Goal: Information Seeking & Learning: Learn about a topic

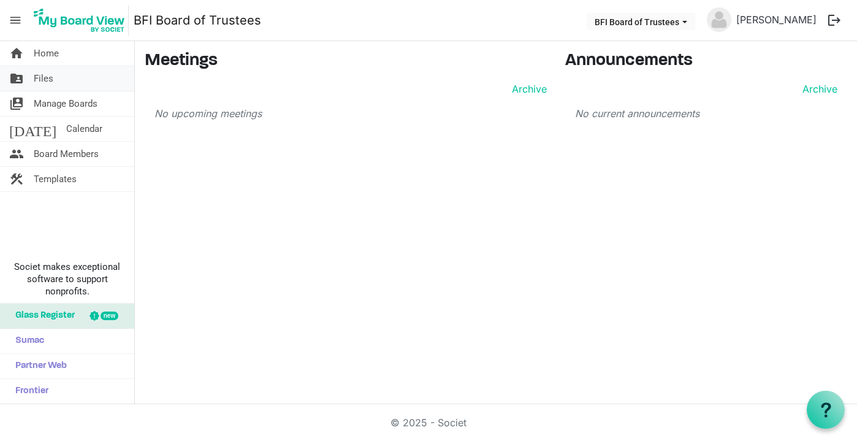
click at [47, 80] on span "Files" at bounding box center [44, 78] width 20 height 25
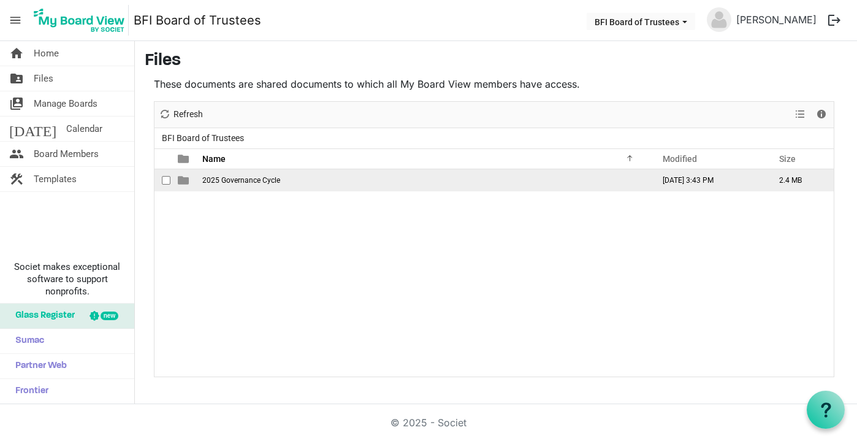
click at [236, 179] on span "2025 Governance Cycle" at bounding box center [241, 180] width 78 height 9
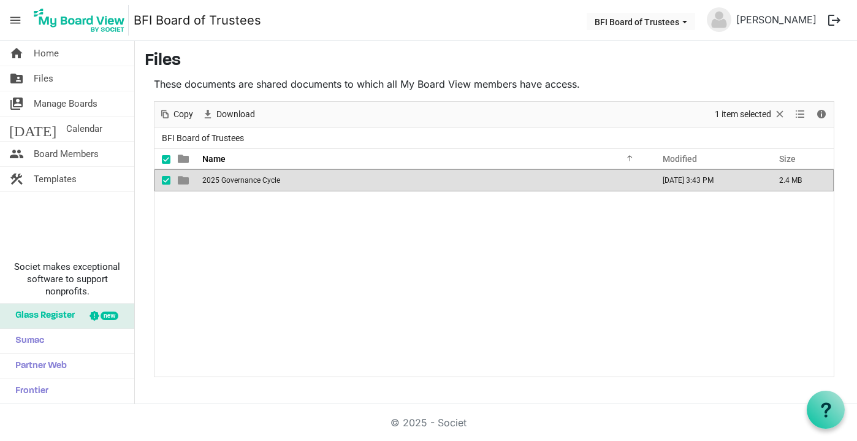
click at [228, 180] on span "2025 Governance Cycle" at bounding box center [241, 180] width 78 height 9
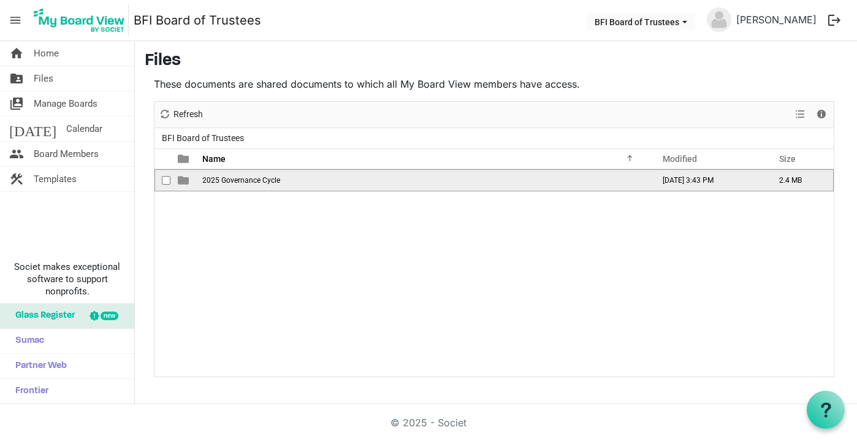
click at [232, 182] on span "2025 Governance Cycle" at bounding box center [241, 180] width 78 height 9
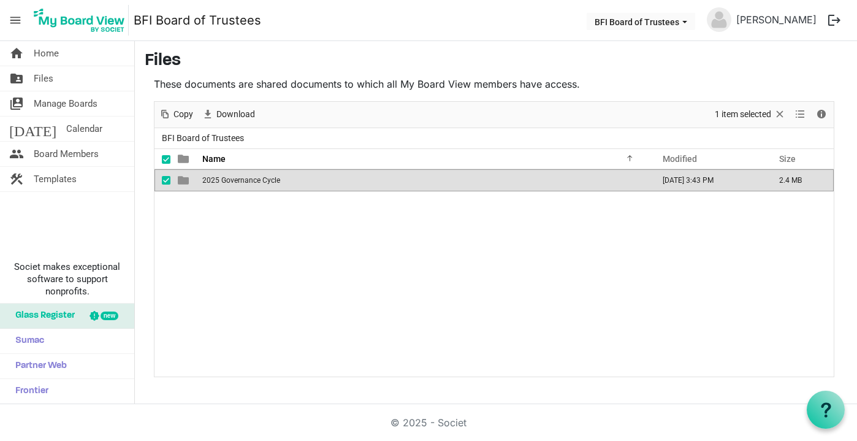
click at [232, 182] on span "2025 Governance Cycle" at bounding box center [241, 180] width 78 height 9
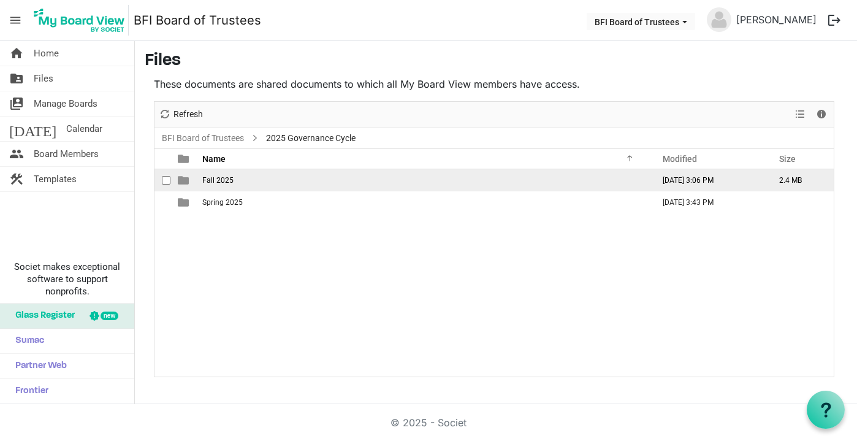
click at [225, 180] on span "Fall 2025" at bounding box center [217, 180] width 31 height 9
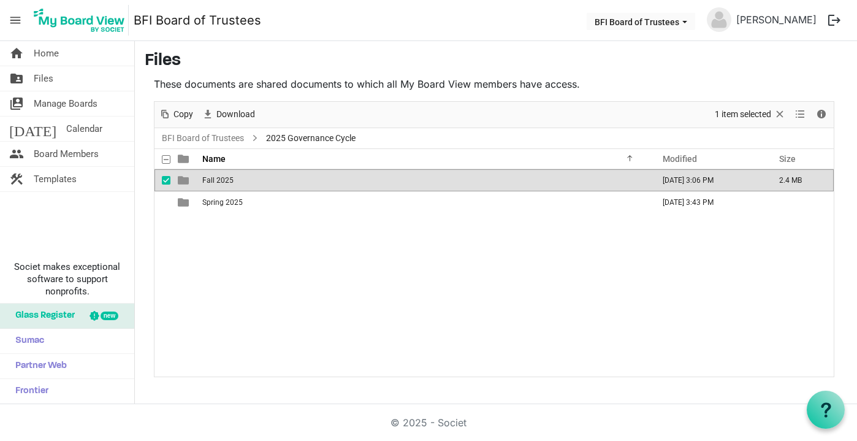
click at [225, 180] on span "Fall 2025" at bounding box center [217, 180] width 31 height 9
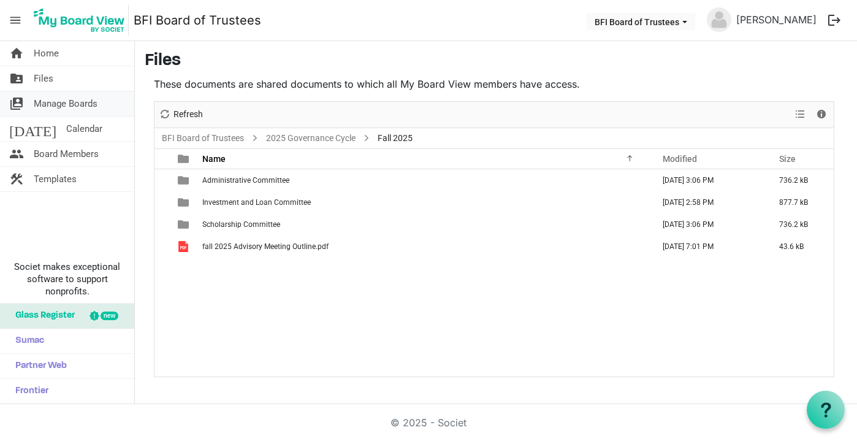
click at [55, 102] on span "Manage Boards" at bounding box center [66, 103] width 64 height 25
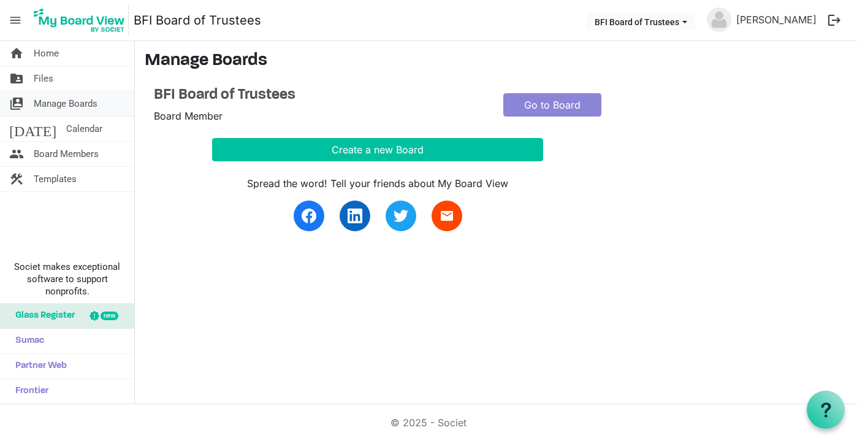
click at [53, 99] on span "Manage Boards" at bounding box center [66, 103] width 64 height 25
click at [210, 93] on h4 "BFI Board of Trustees" at bounding box center [319, 95] width 331 height 18
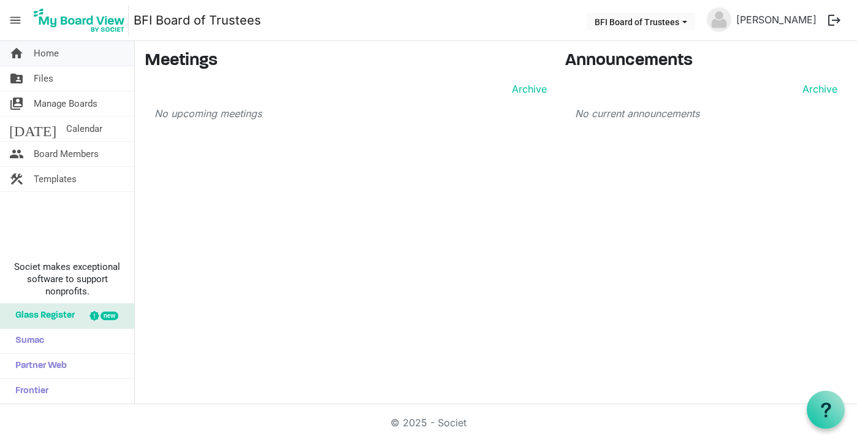
click at [53, 56] on span "Home" at bounding box center [46, 53] width 25 height 25
click at [48, 78] on span "Files" at bounding box center [44, 78] width 20 height 25
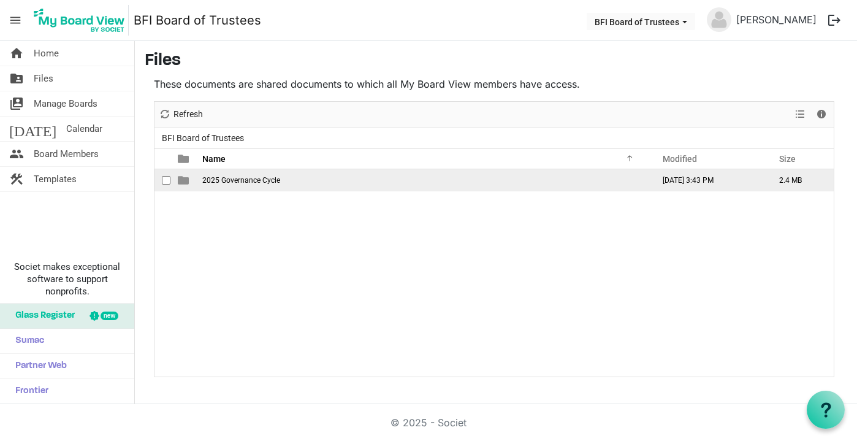
click at [223, 176] on span "2025 Governance Cycle" at bounding box center [241, 180] width 78 height 9
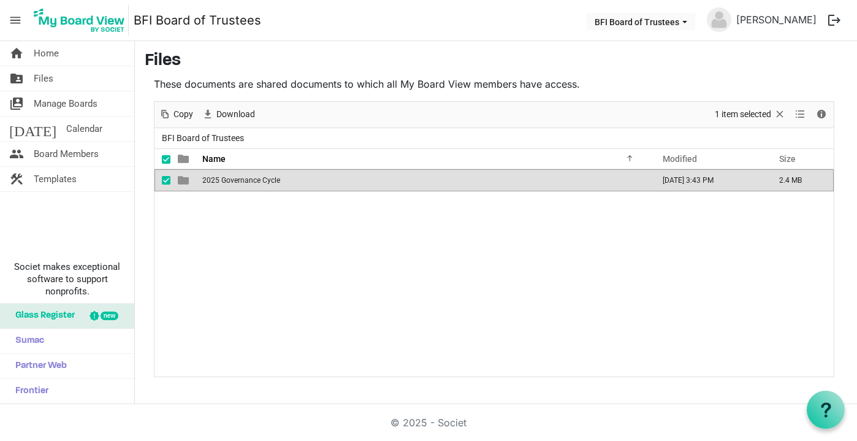
click at [234, 182] on span "2025 Governance Cycle" at bounding box center [241, 180] width 78 height 9
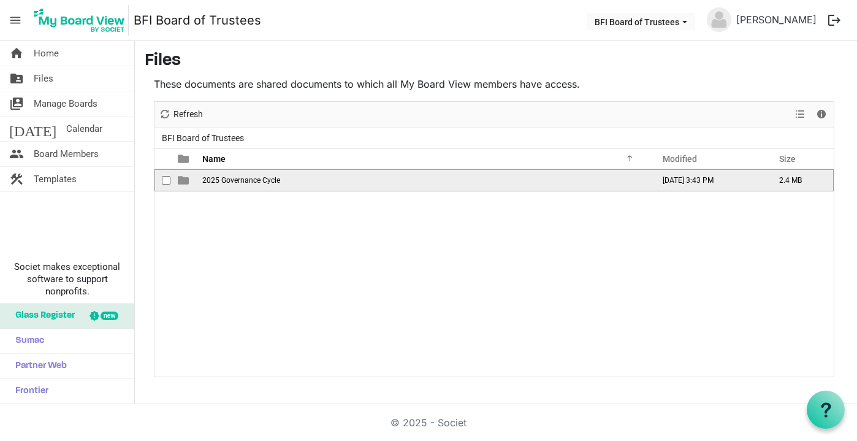
click at [234, 182] on span "2025 Governance Cycle" at bounding box center [241, 180] width 78 height 9
click at [222, 182] on span "Fall 2025" at bounding box center [217, 180] width 31 height 9
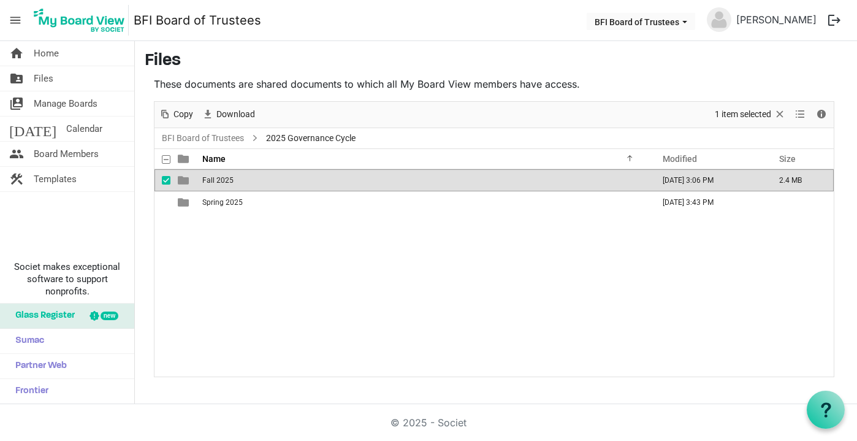
click at [222, 182] on span "Fall 2025" at bounding box center [217, 180] width 31 height 9
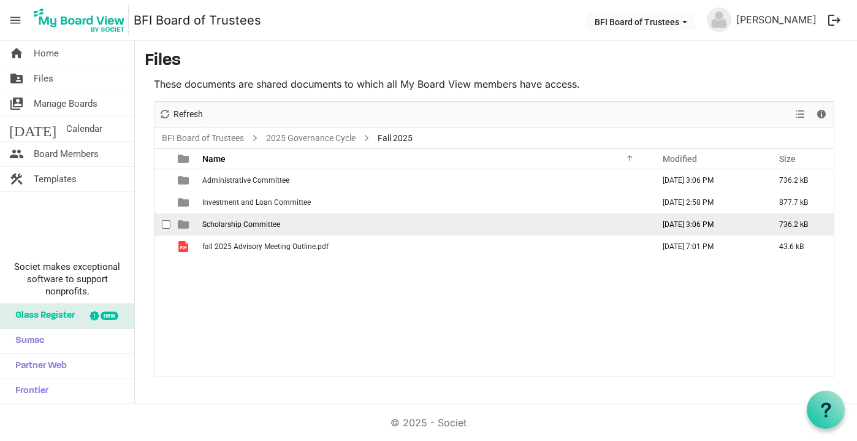
click at [235, 220] on span "Scholarship Committee" at bounding box center [241, 224] width 78 height 9
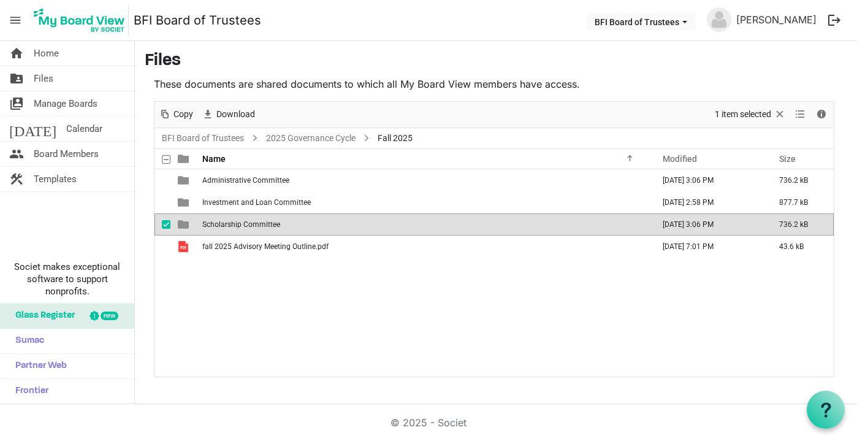
click at [235, 220] on span "Scholarship Committee" at bounding box center [241, 224] width 78 height 9
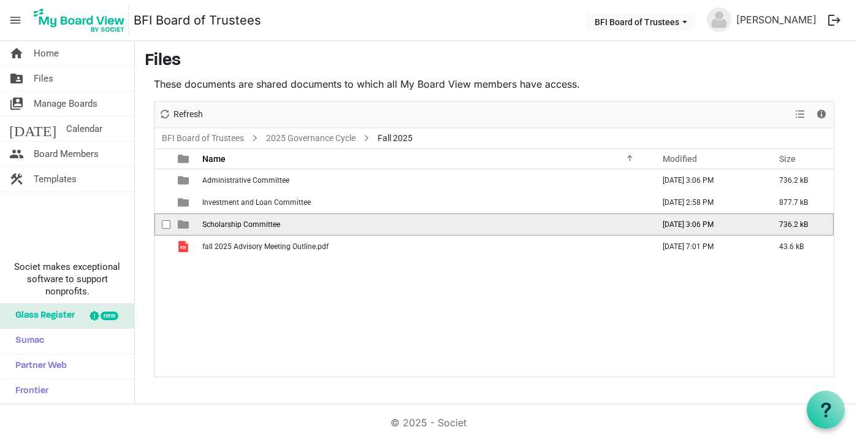
click at [229, 224] on span "Scholarship Committee" at bounding box center [241, 224] width 78 height 9
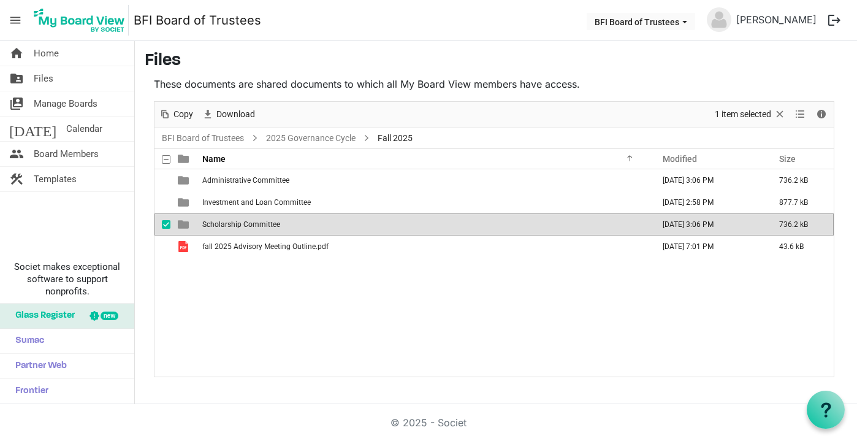
click at [229, 224] on span "Scholarship Committee" at bounding box center [241, 224] width 78 height 9
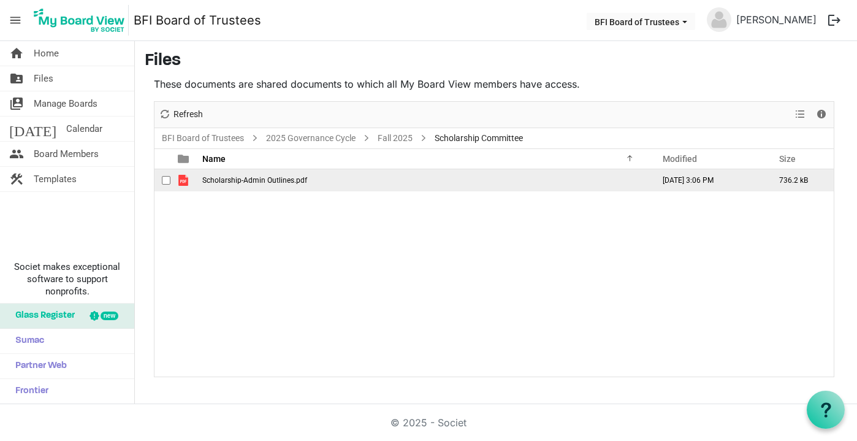
click at [232, 180] on span "Scholarship-Admin Outlines.pdf" at bounding box center [254, 180] width 105 height 9
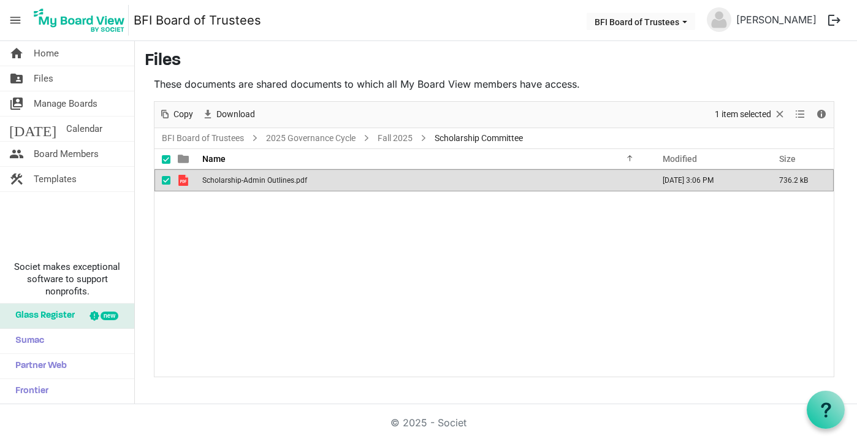
click at [232, 180] on span "Scholarship-Admin Outlines.pdf" at bounding box center [254, 180] width 105 height 9
click at [368, 259] on div "Scholarship-Admin Outlines.pdf September 12, 2025 3:06 PM 736.2 kB" at bounding box center [495, 272] width 680 height 207
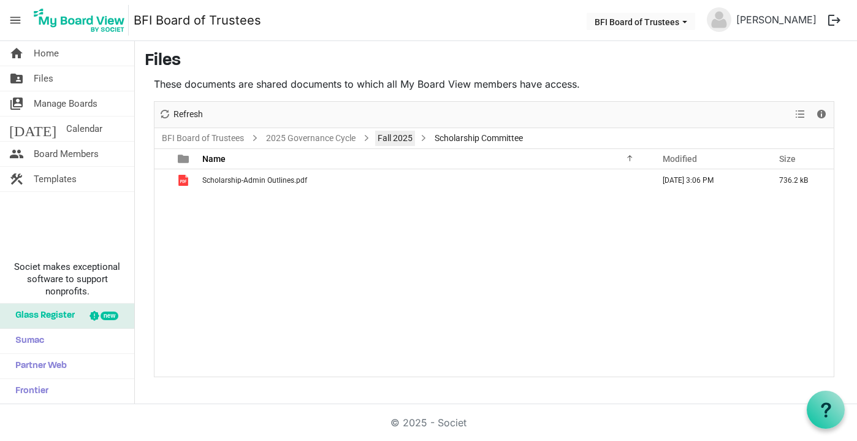
click at [395, 137] on link "Fall 2025" at bounding box center [395, 138] width 40 height 15
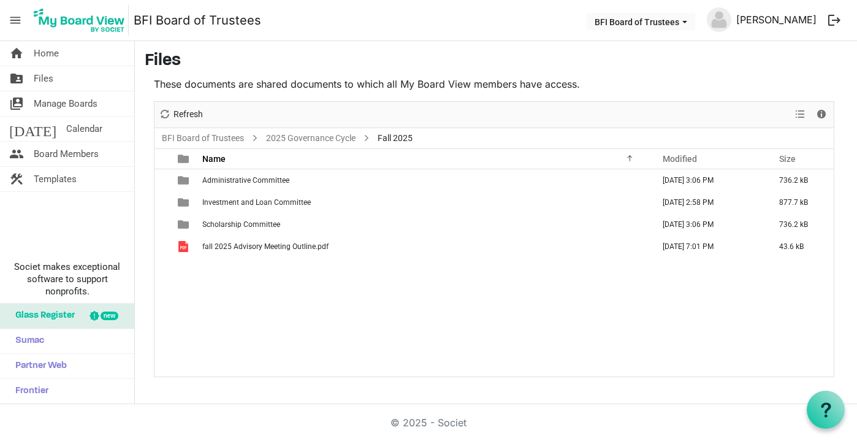
click at [749, 20] on link "[PERSON_NAME]" at bounding box center [777, 19] width 90 height 25
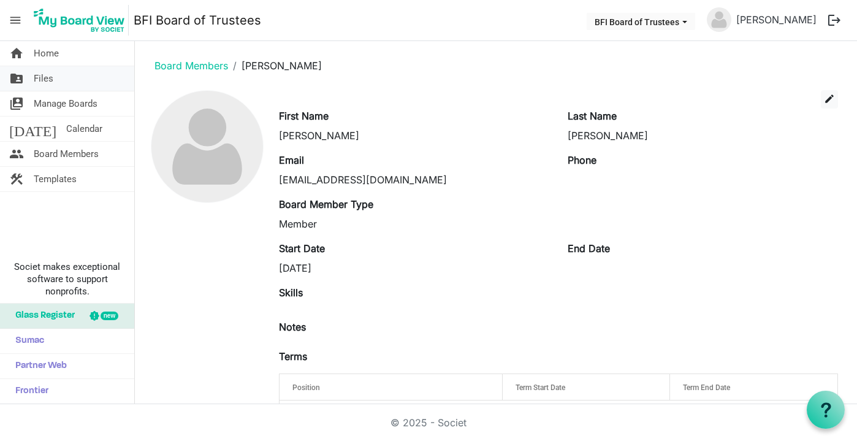
click at [46, 78] on span "Files" at bounding box center [44, 78] width 20 height 25
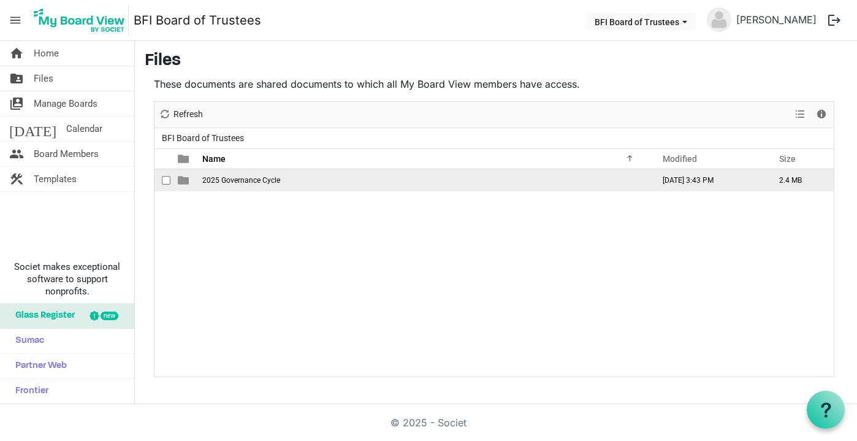
click at [223, 183] on span "2025 Governance Cycle" at bounding box center [241, 180] width 78 height 9
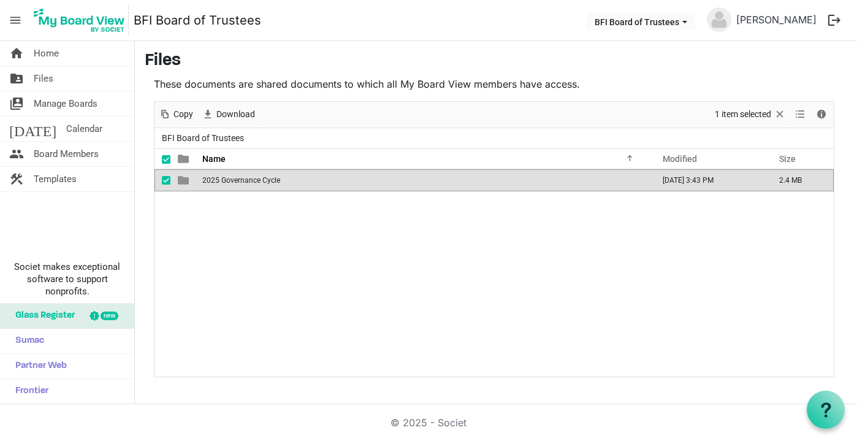
click at [234, 183] on span "2025 Governance Cycle" at bounding box center [241, 180] width 78 height 9
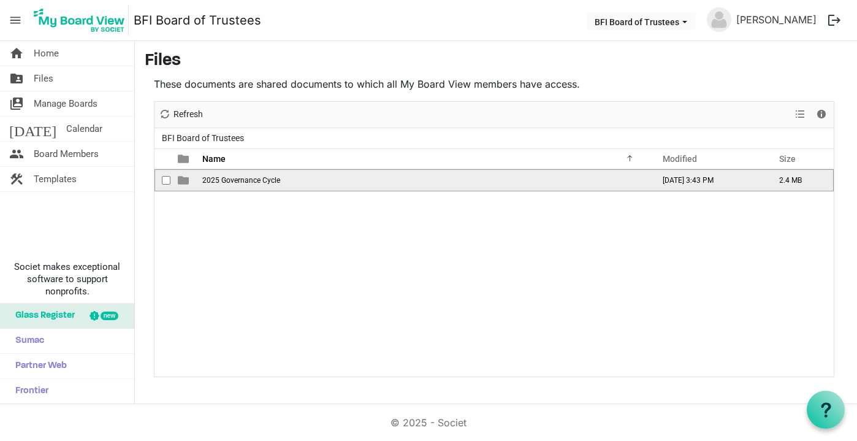
click at [239, 182] on span "2025 Governance Cycle" at bounding box center [241, 180] width 78 height 9
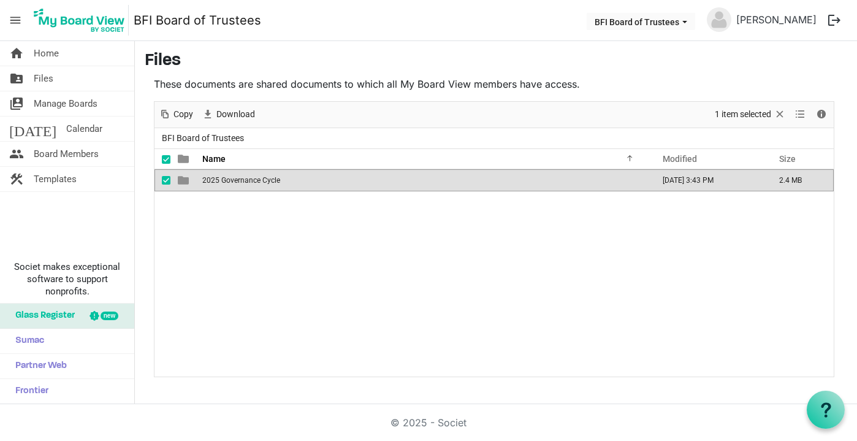
click at [239, 182] on span "2025 Governance Cycle" at bounding box center [241, 180] width 78 height 9
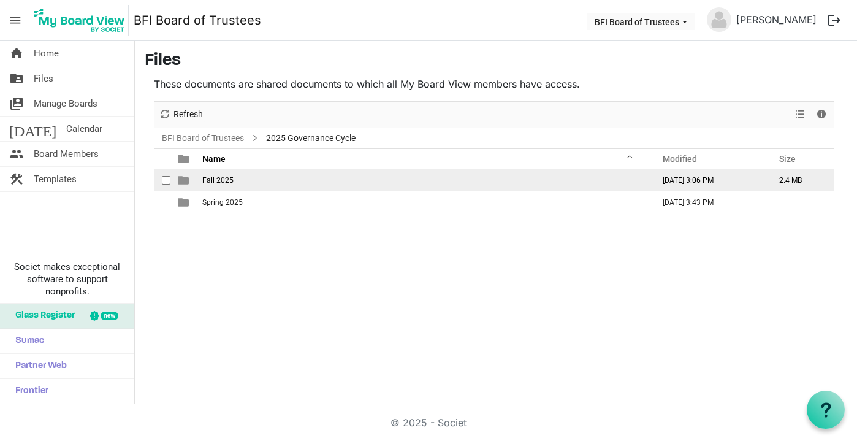
click at [220, 177] on span "Fall 2025" at bounding box center [217, 180] width 31 height 9
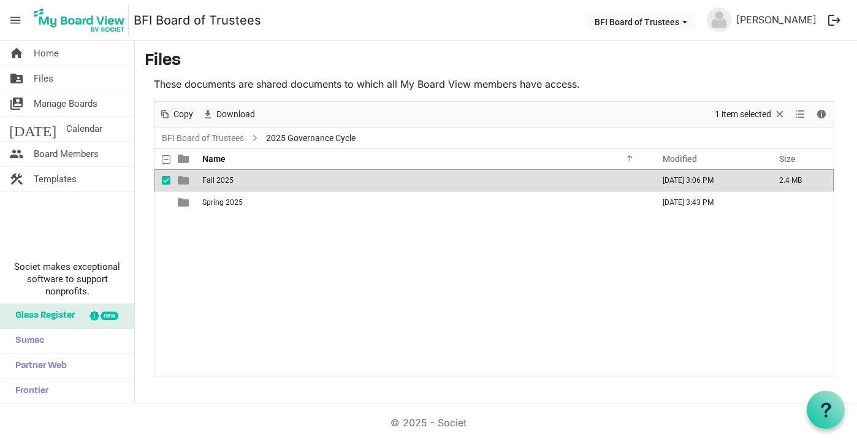
click at [220, 177] on span "Fall 2025" at bounding box center [217, 180] width 31 height 9
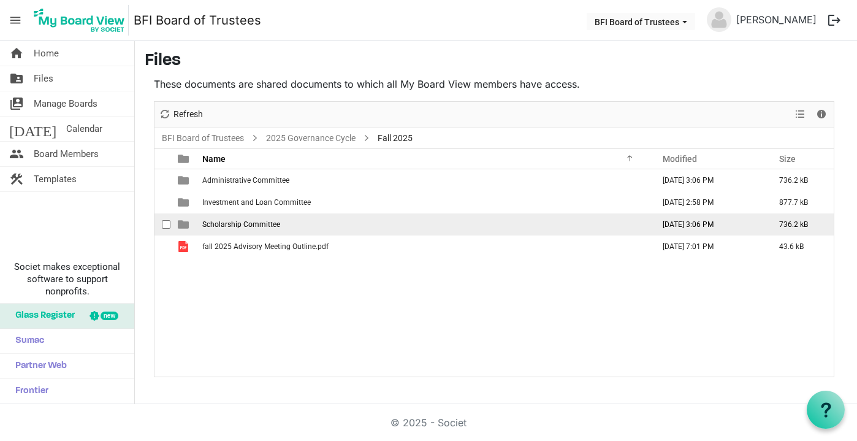
click at [238, 224] on span "Scholarship Committee" at bounding box center [241, 224] width 78 height 9
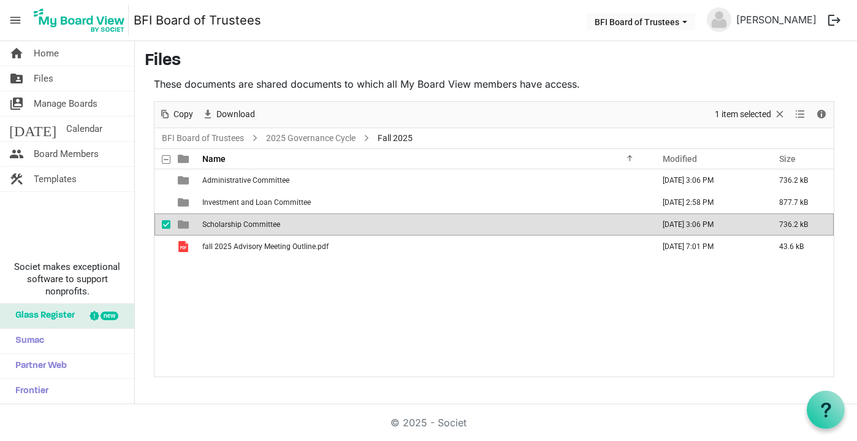
click at [238, 224] on span "Scholarship Committee" at bounding box center [241, 224] width 78 height 9
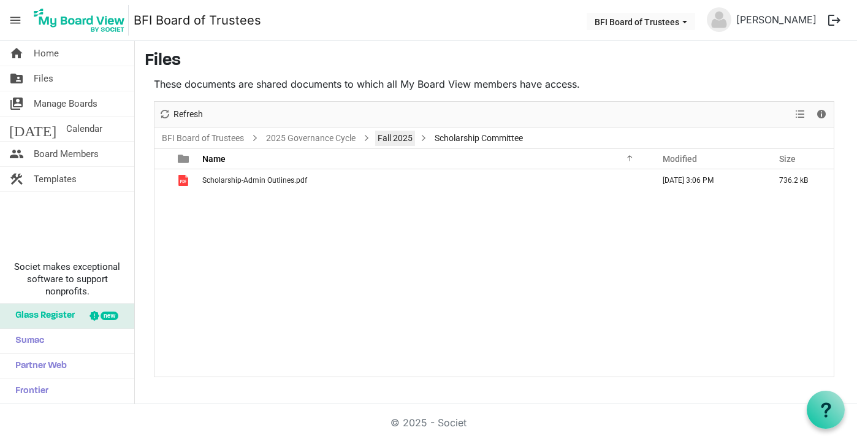
click at [398, 133] on link "Fall 2025" at bounding box center [395, 138] width 40 height 15
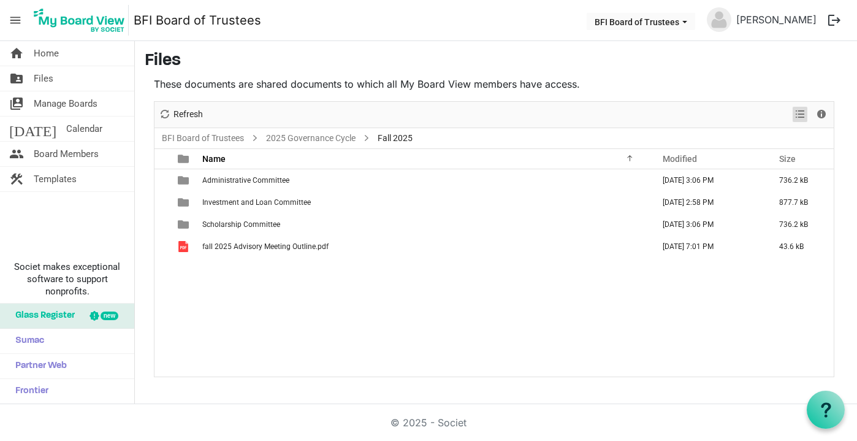
click at [797, 114] on span "View dropdownbutton" at bounding box center [800, 114] width 15 height 15
click at [771, 88] on p "These documents are shared documents to which all My Board View members have ac…" at bounding box center [494, 84] width 681 height 15
click at [821, 115] on span "Details" at bounding box center [821, 114] width 15 height 15
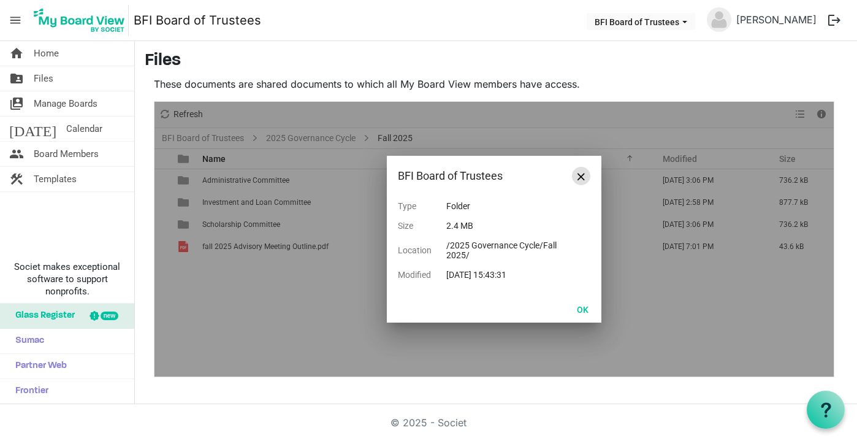
click at [586, 173] on button "Close" at bounding box center [581, 176] width 18 height 18
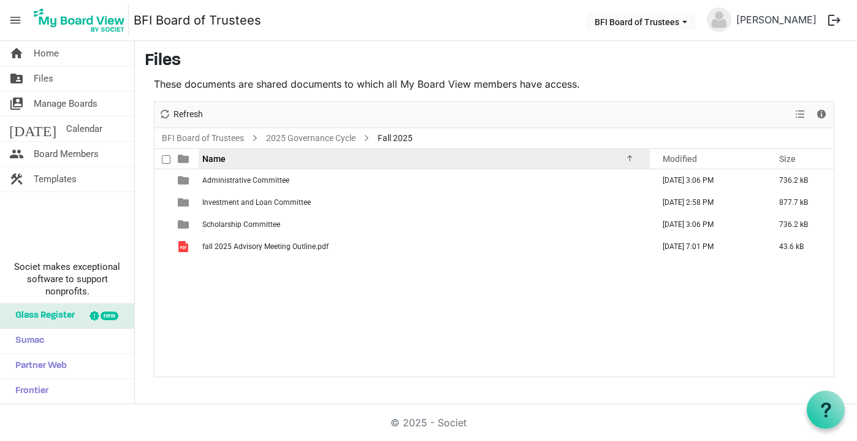
click at [218, 158] on span "Name" at bounding box center [213, 159] width 23 height 10
click at [212, 159] on span "Name" at bounding box center [213, 159] width 23 height 10
click at [216, 155] on span "Name" at bounding box center [213, 159] width 23 height 10
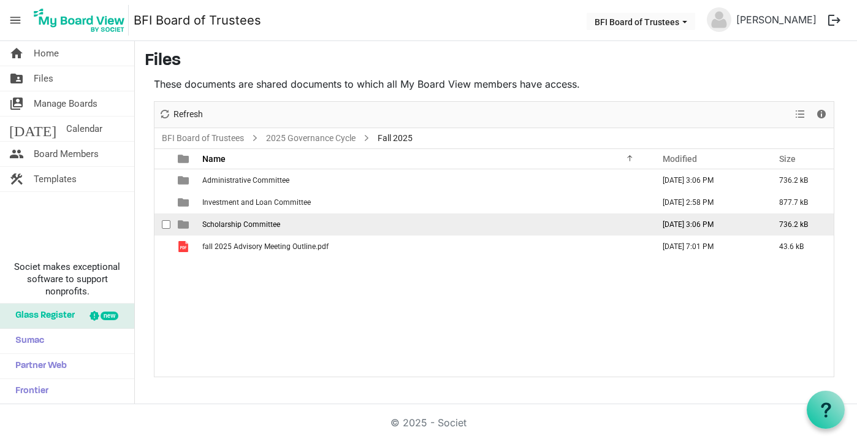
click at [258, 224] on span "Scholarship Committee" at bounding box center [241, 224] width 78 height 9
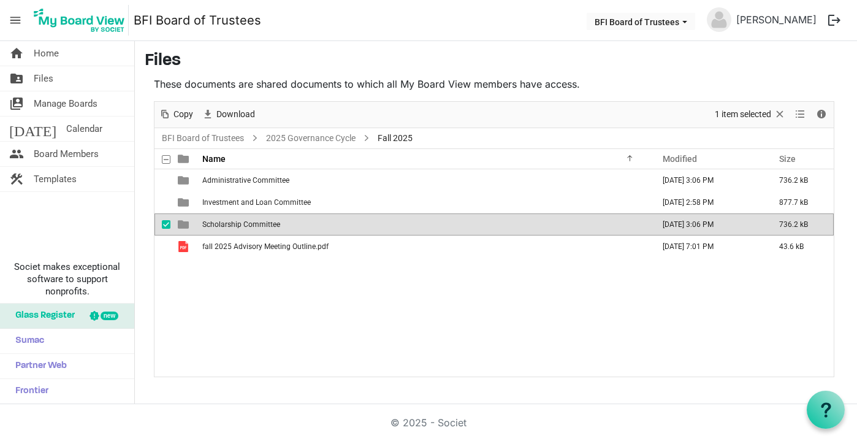
click at [258, 224] on span "Scholarship Committee" at bounding box center [241, 224] width 78 height 9
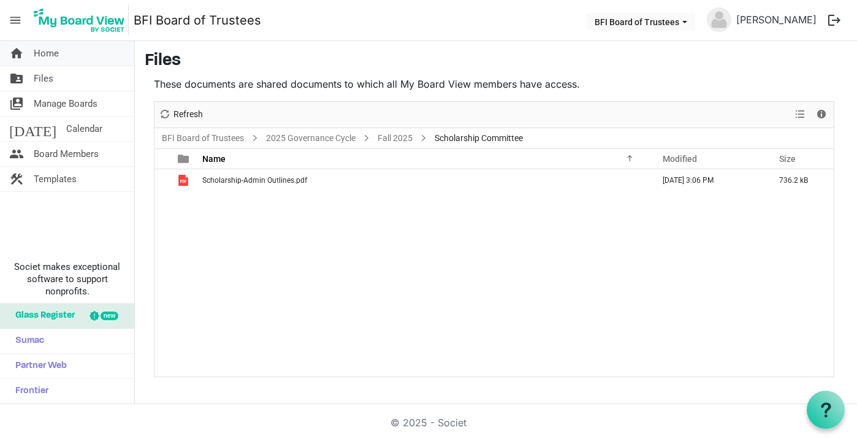
click at [50, 53] on span "Home" at bounding box center [46, 53] width 25 height 25
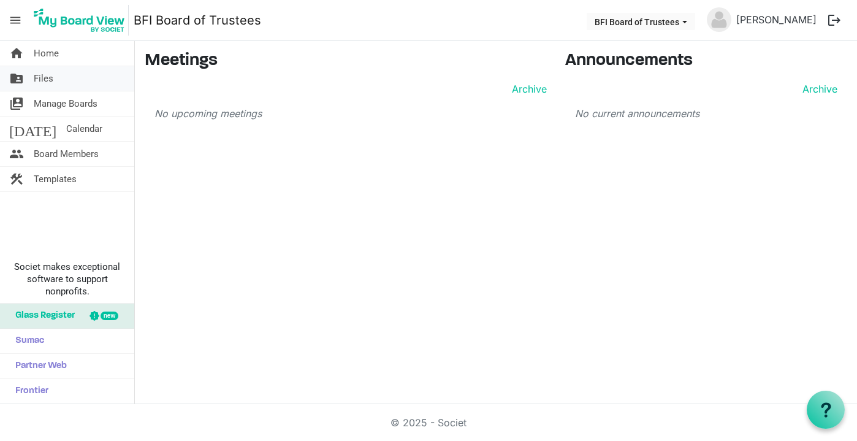
click at [48, 77] on span "Files" at bounding box center [44, 78] width 20 height 25
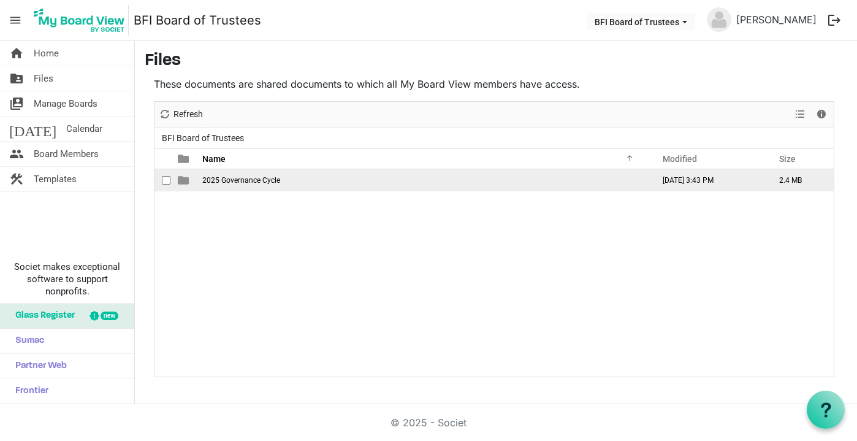
click at [224, 181] on span "2025 Governance Cycle" at bounding box center [241, 180] width 78 height 9
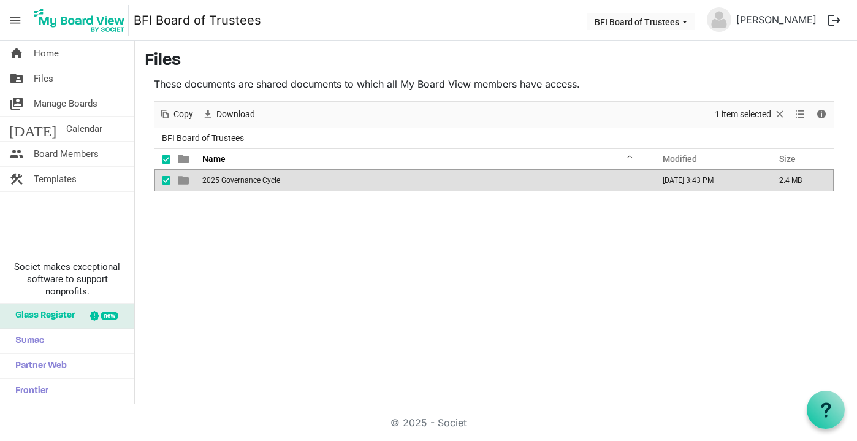
click at [224, 181] on span "2025 Governance Cycle" at bounding box center [241, 180] width 78 height 9
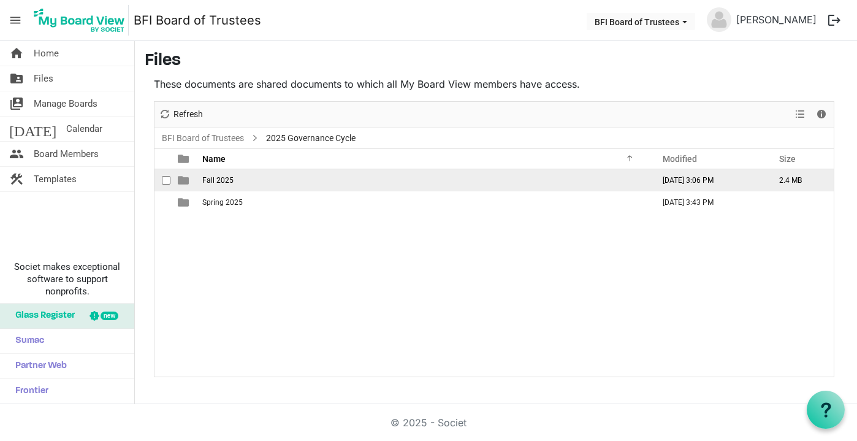
click at [215, 180] on span "Fall 2025" at bounding box center [217, 180] width 31 height 9
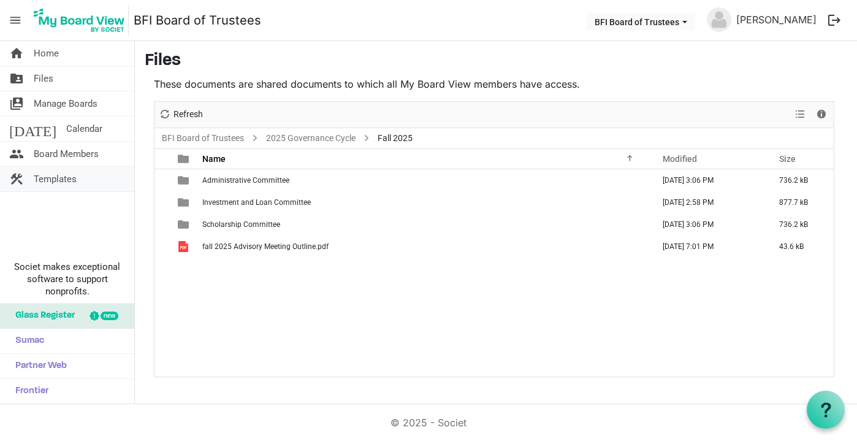
click at [58, 178] on span "Templates" at bounding box center [55, 179] width 43 height 25
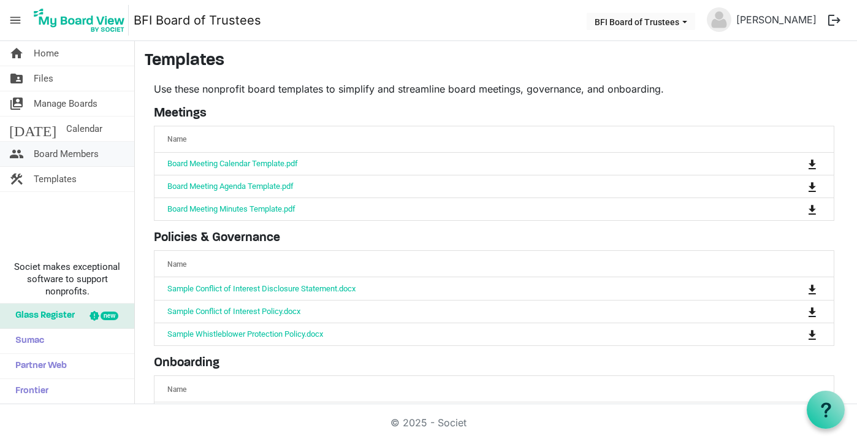
click at [66, 160] on span "Board Members" at bounding box center [66, 154] width 65 height 25
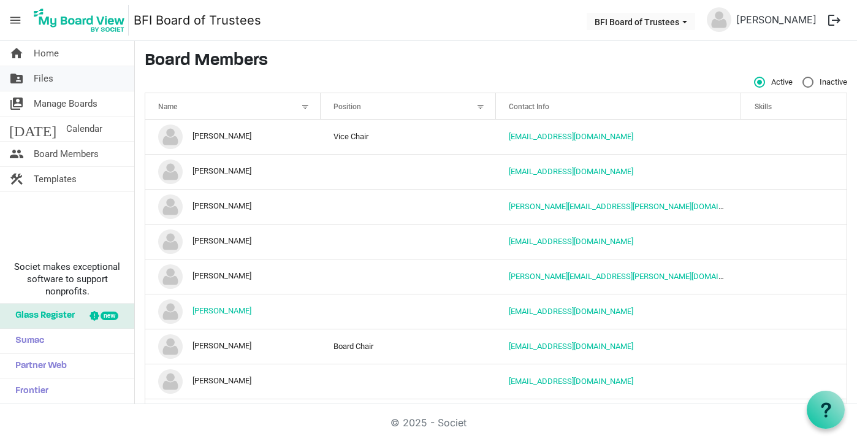
click at [48, 78] on span "Files" at bounding box center [44, 78] width 20 height 25
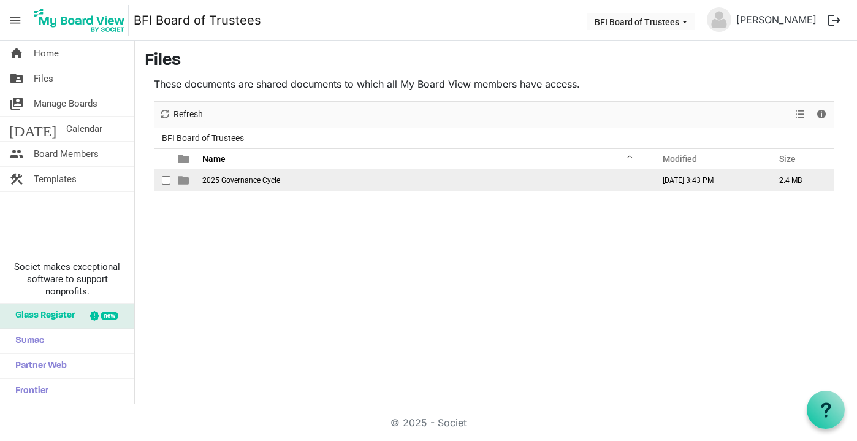
click at [252, 185] on td "2025 Governance Cycle" at bounding box center [424, 180] width 451 height 22
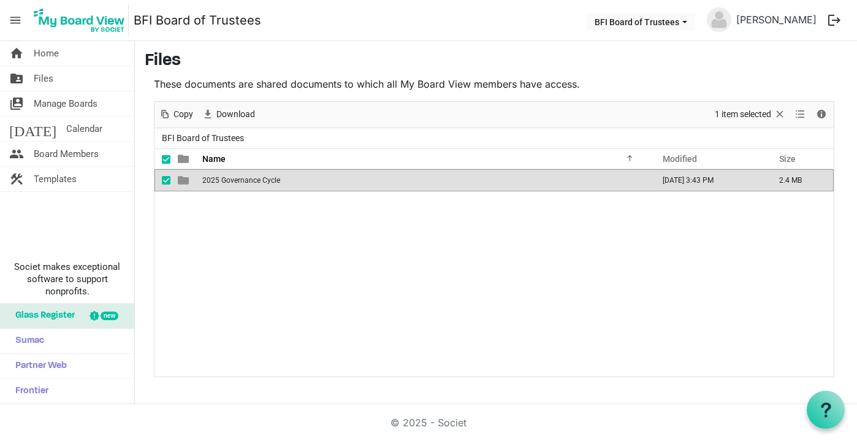
click at [252, 185] on td "2025 Governance Cycle" at bounding box center [424, 180] width 451 height 22
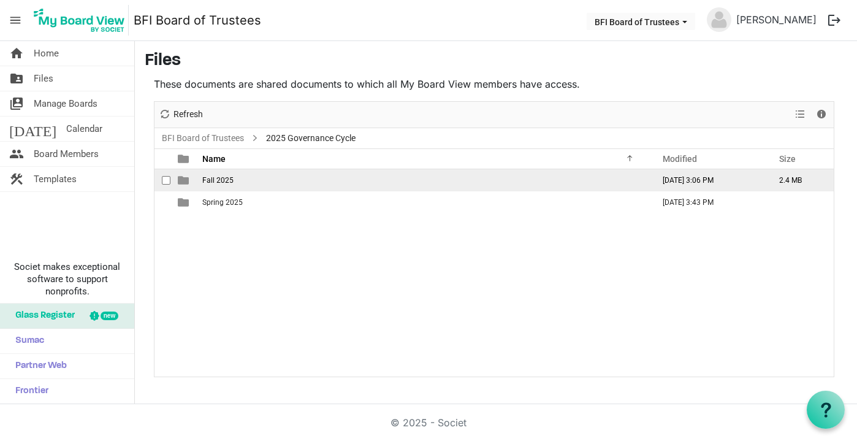
click at [224, 179] on span "Fall 2025" at bounding box center [217, 180] width 31 height 9
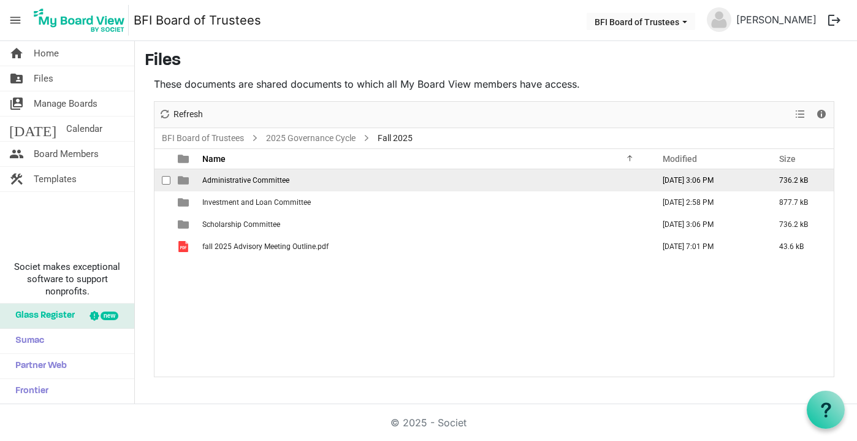
click at [234, 180] on span "Administrative Committee" at bounding box center [245, 180] width 87 height 9
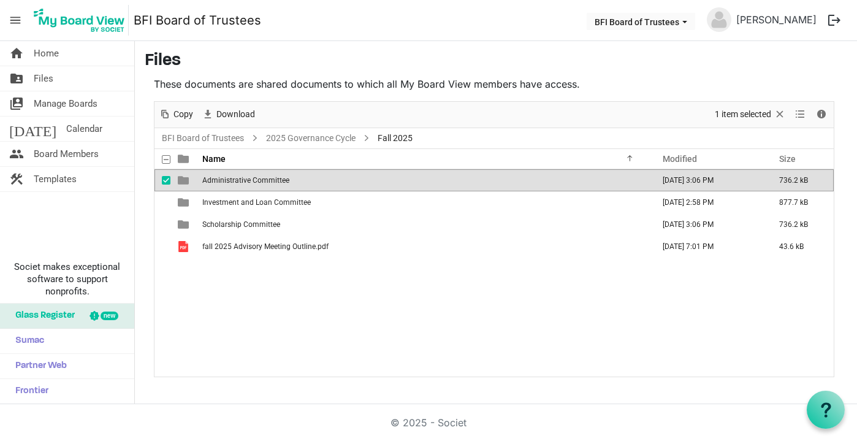
click at [239, 180] on span "Administrative Committee" at bounding box center [245, 180] width 87 height 9
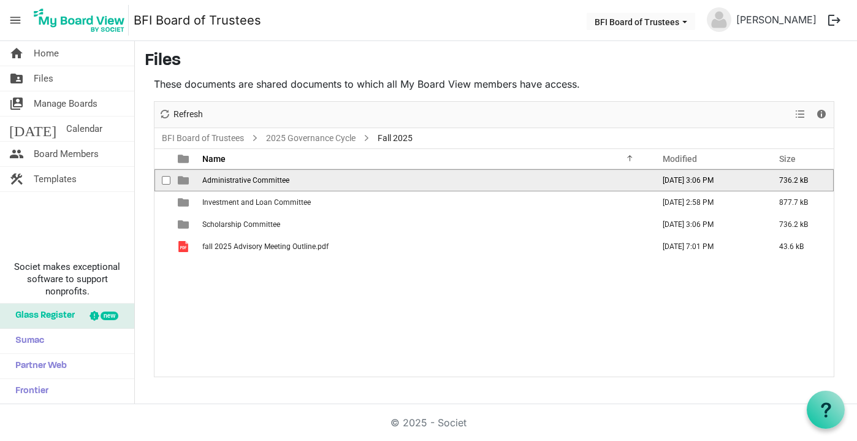
click at [217, 176] on span "Administrative Committee" at bounding box center [245, 180] width 87 height 9
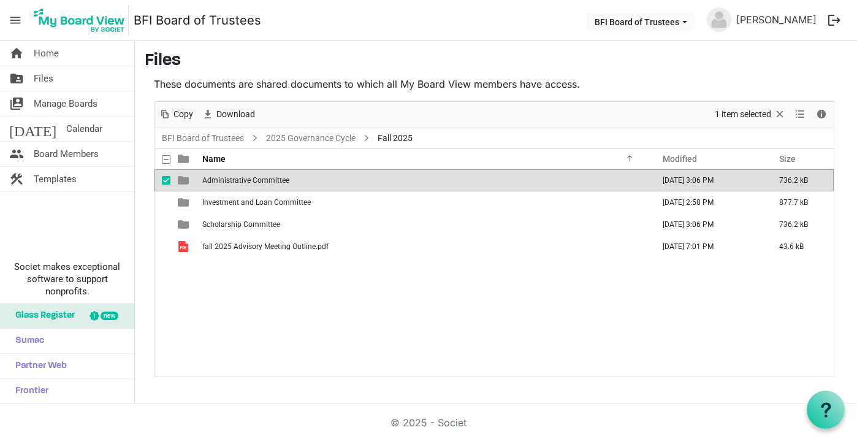
click at [217, 180] on span "Administrative Committee" at bounding box center [245, 180] width 87 height 9
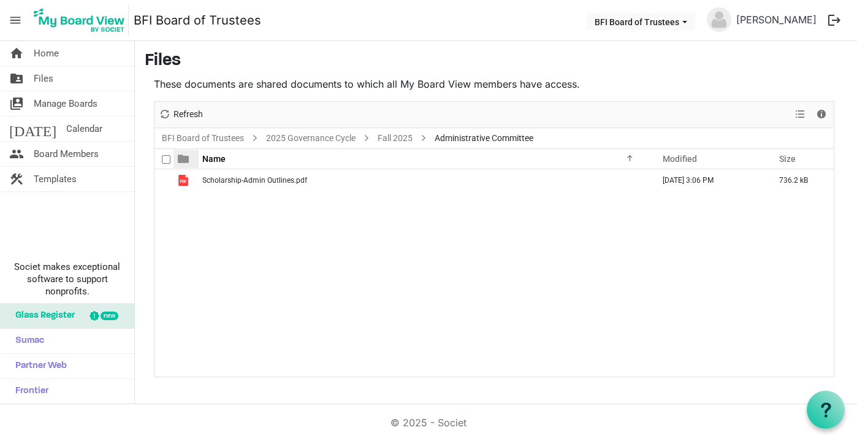
click at [186, 158] on span at bounding box center [183, 158] width 11 height 11
click at [384, 137] on link "Fall 2025" at bounding box center [395, 138] width 40 height 15
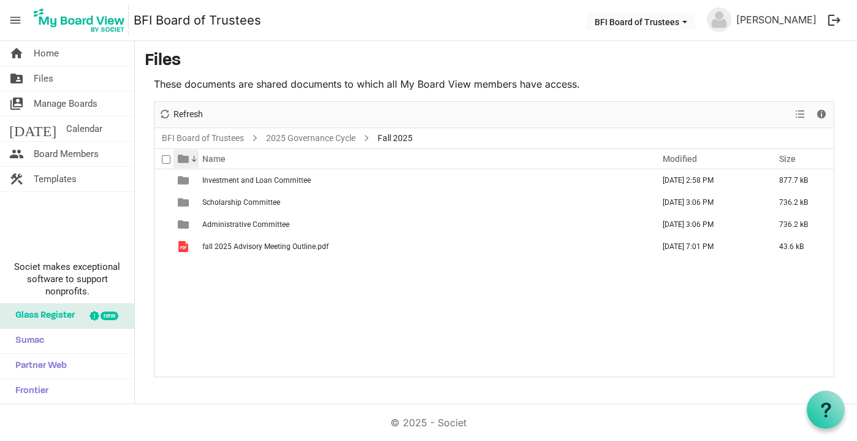
click at [185, 157] on span at bounding box center [183, 158] width 11 height 11
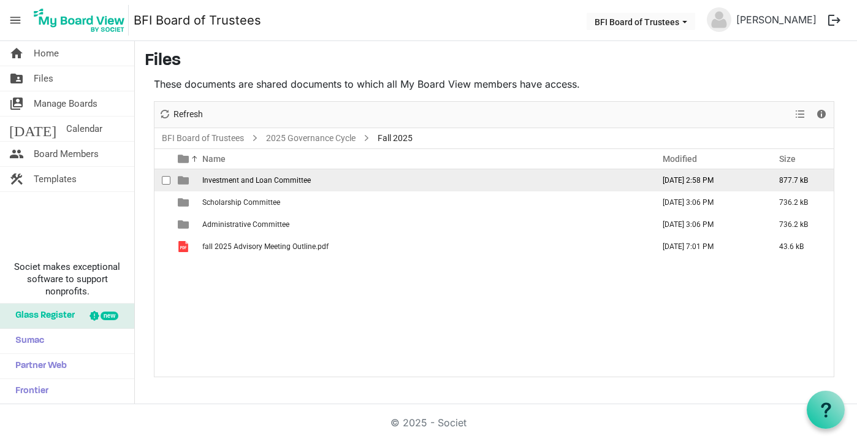
click at [186, 180] on span "is template cell column header type" at bounding box center [183, 180] width 11 height 11
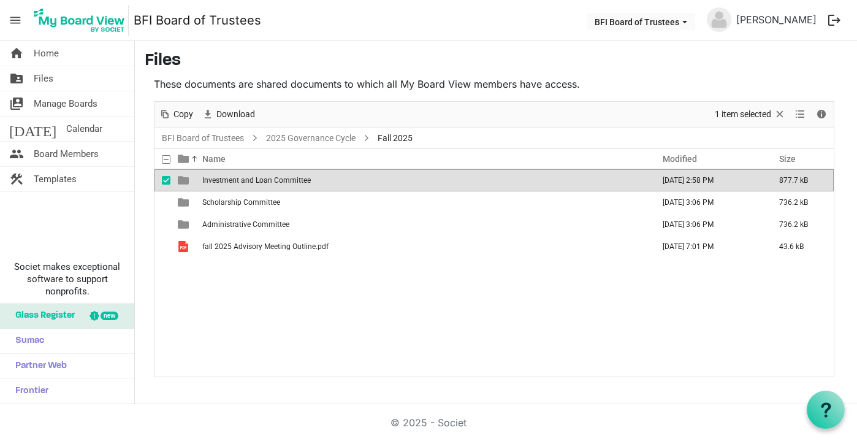
click at [186, 180] on span "is template cell column header type" at bounding box center [183, 180] width 11 height 11
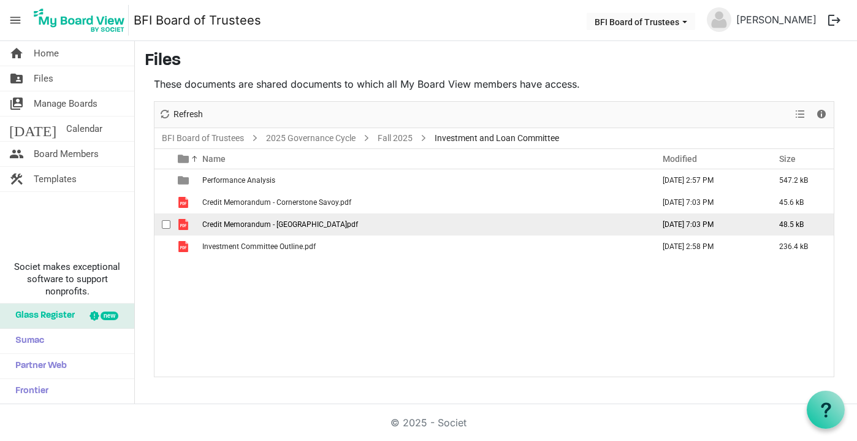
click at [245, 221] on span "Credit Memorandum - [GEOGRAPHIC_DATA]pdf" at bounding box center [280, 224] width 156 height 9
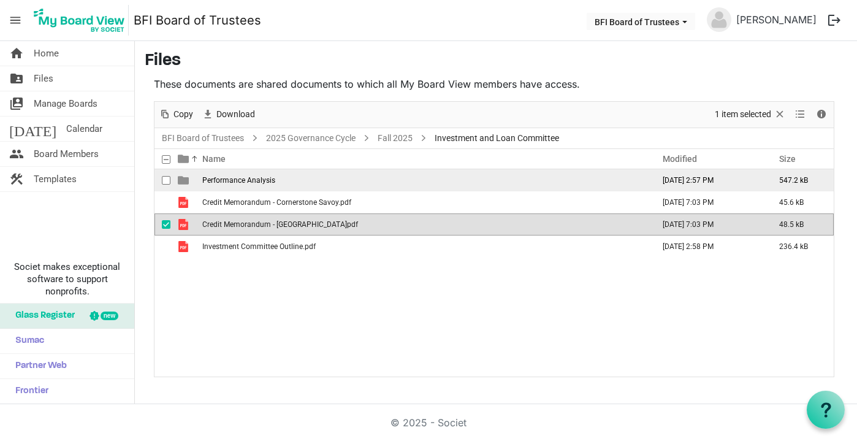
click at [230, 181] on span "Performance Analysis" at bounding box center [238, 180] width 73 height 9
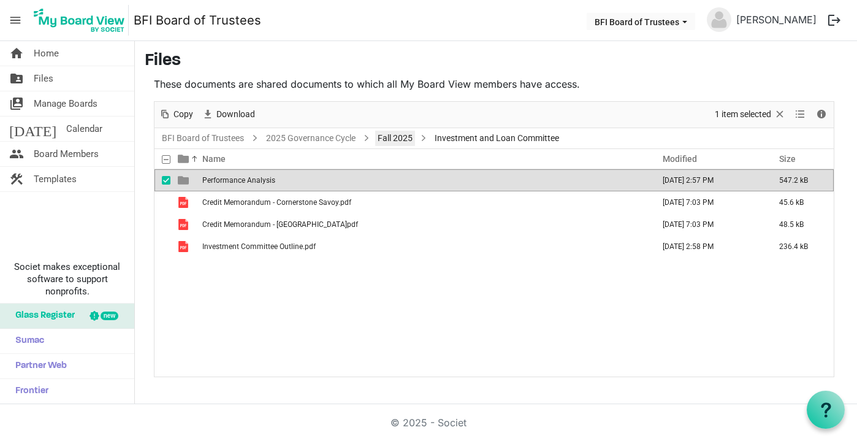
click at [394, 134] on link "Fall 2025" at bounding box center [395, 138] width 40 height 15
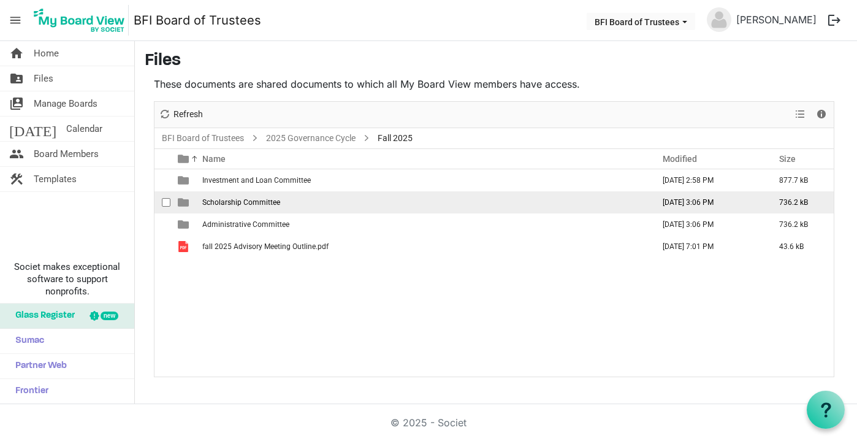
click at [237, 201] on span "Scholarship Committee" at bounding box center [241, 202] width 78 height 9
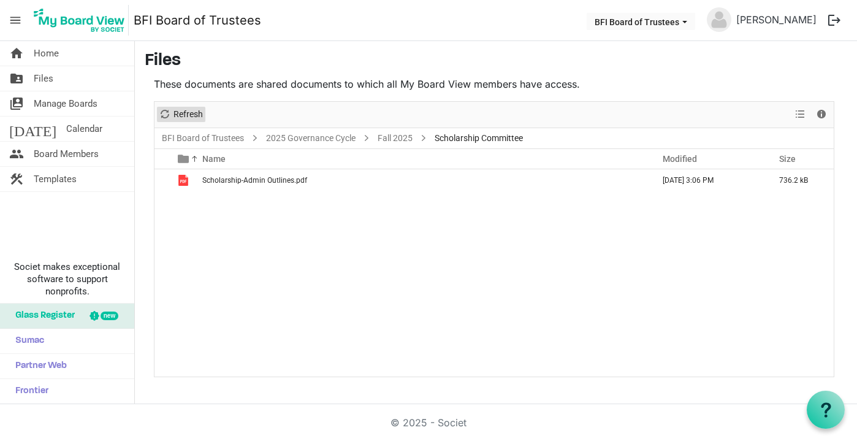
click at [202, 113] on span "Refresh" at bounding box center [188, 114] width 32 height 15
click at [233, 121] on div "New folder Upload Cut Copy Paste Delete Download Rename Sort by Refresh 1 item …" at bounding box center [495, 115] width 680 height 26
